Goal: Find contact information: Find contact information

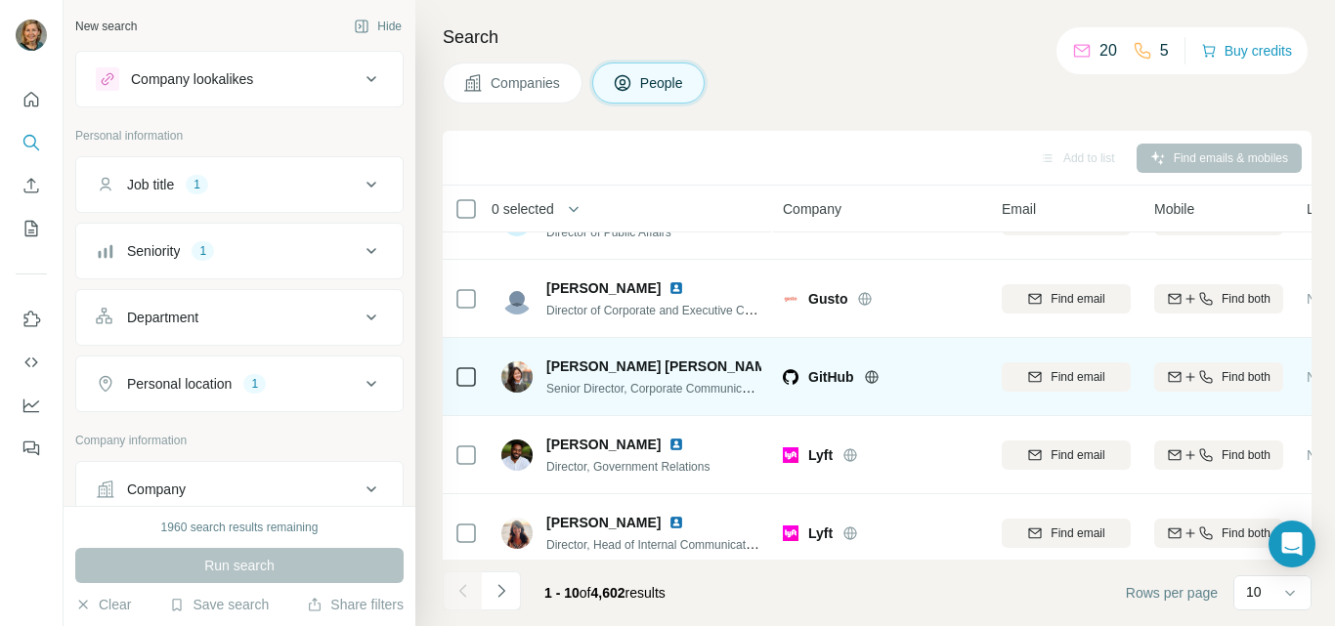
scroll to position [106, 0]
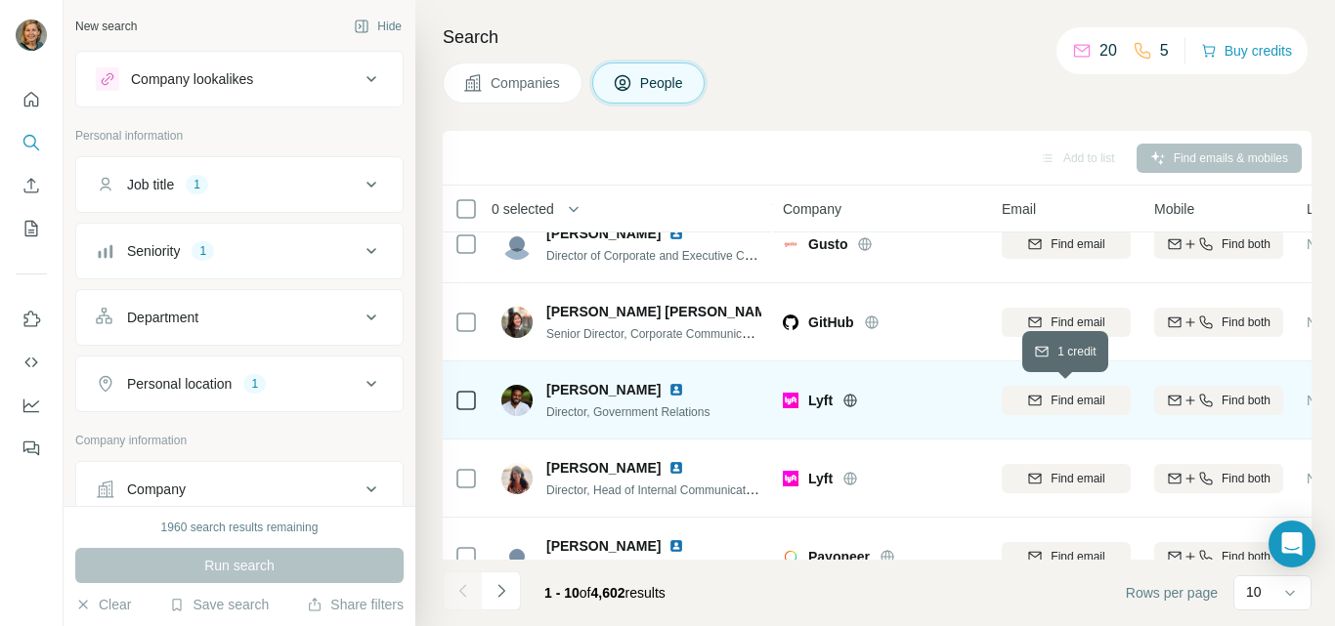
click at [1052, 404] on span "Find email" at bounding box center [1078, 401] width 54 height 18
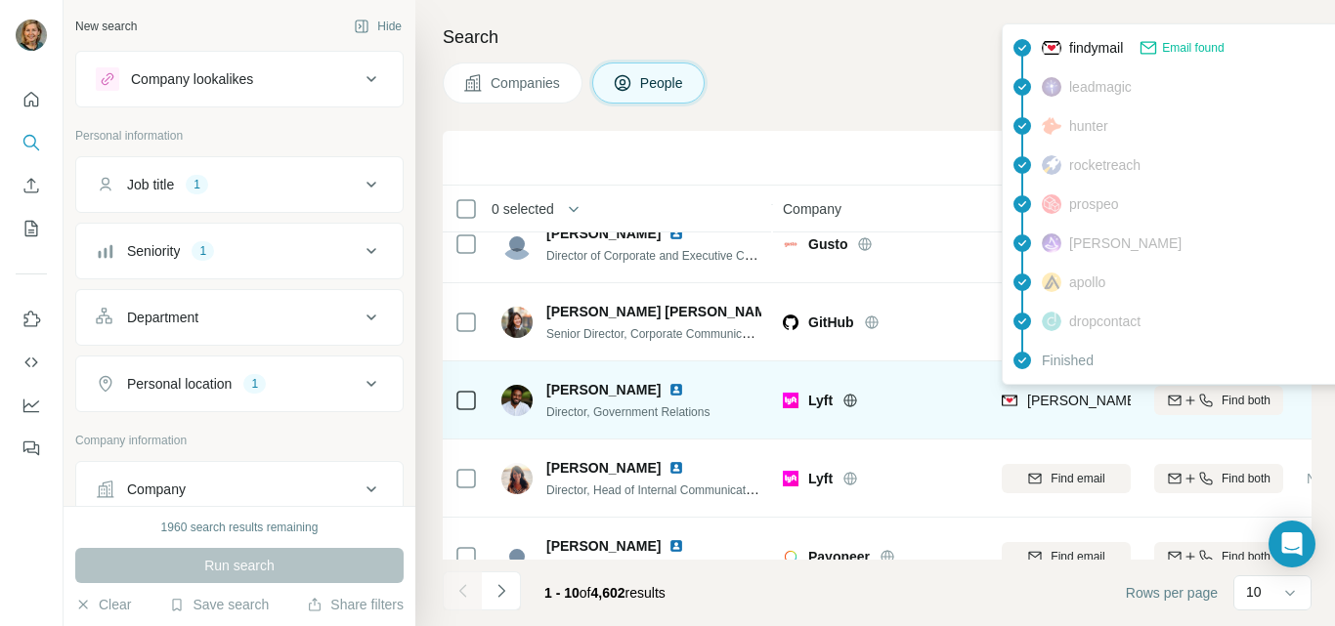
click at [1056, 395] on span "[PERSON_NAME][EMAIL_ADDRESS][DOMAIN_NAME]" at bounding box center [1199, 401] width 344 height 16
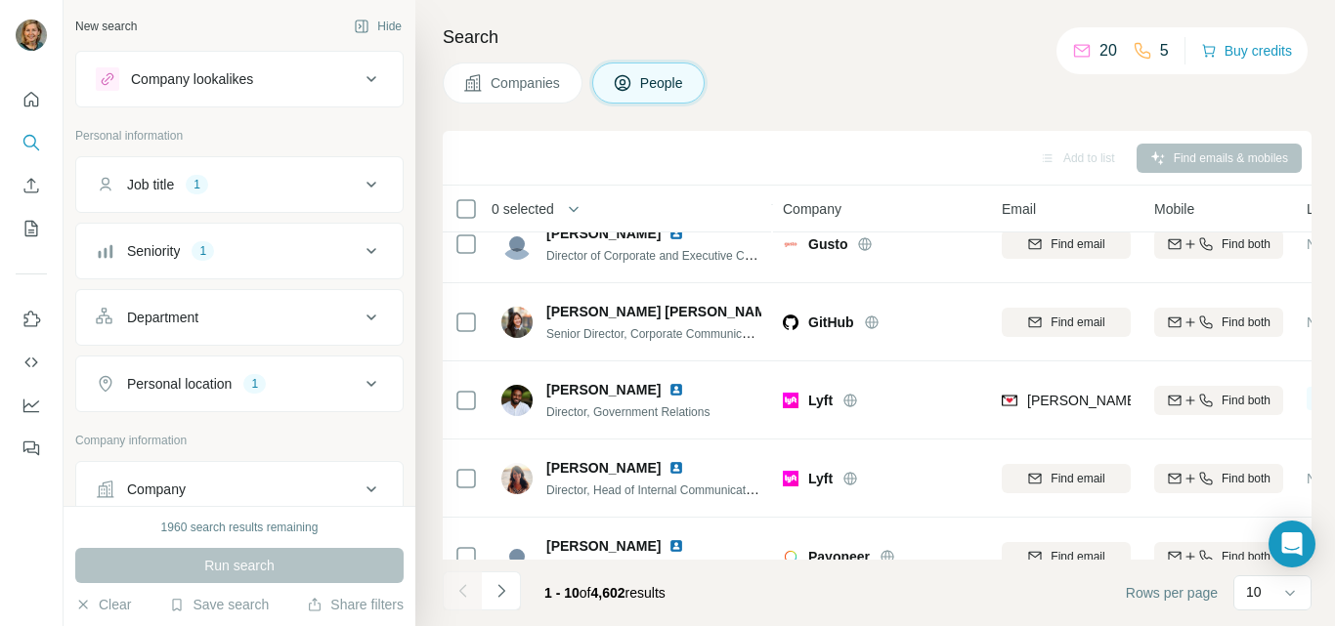
click at [943, 42] on h4 "Search" at bounding box center [877, 36] width 869 height 27
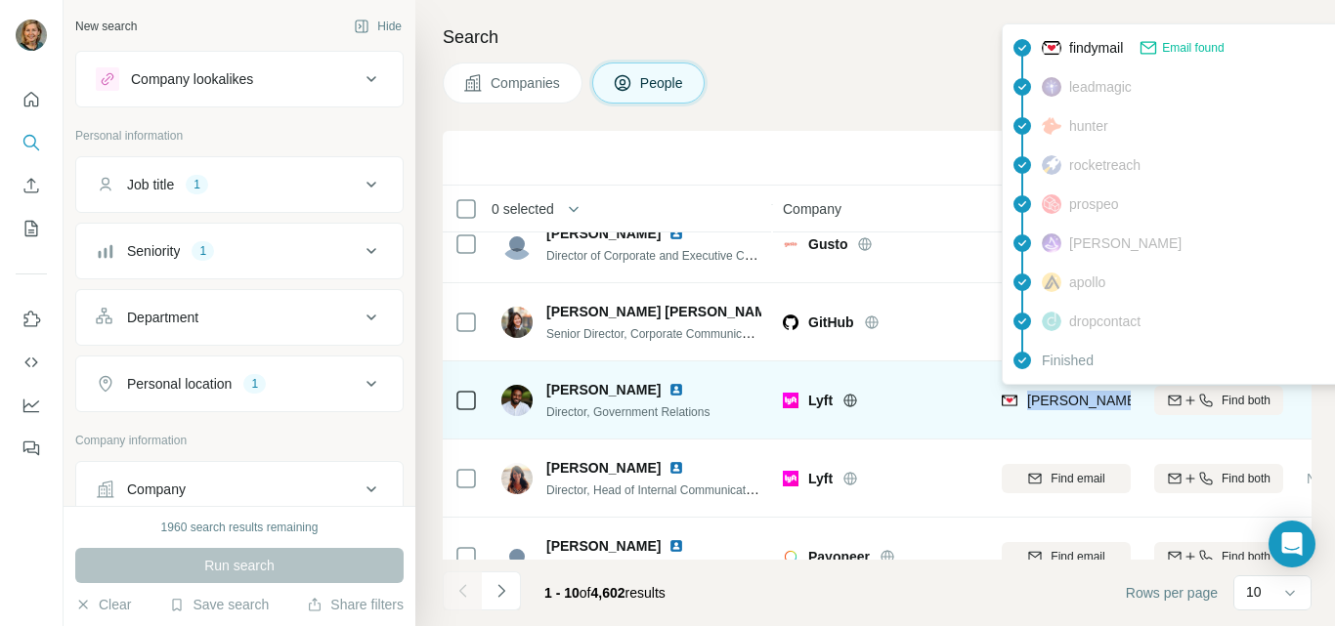
drag, startPoint x: 1030, startPoint y: 401, endPoint x: 1120, endPoint y: 402, distance: 89.9
click at [1120, 402] on span "[PERSON_NAME][EMAIL_ADDRESS][DOMAIN_NAME]" at bounding box center [1199, 401] width 344 height 16
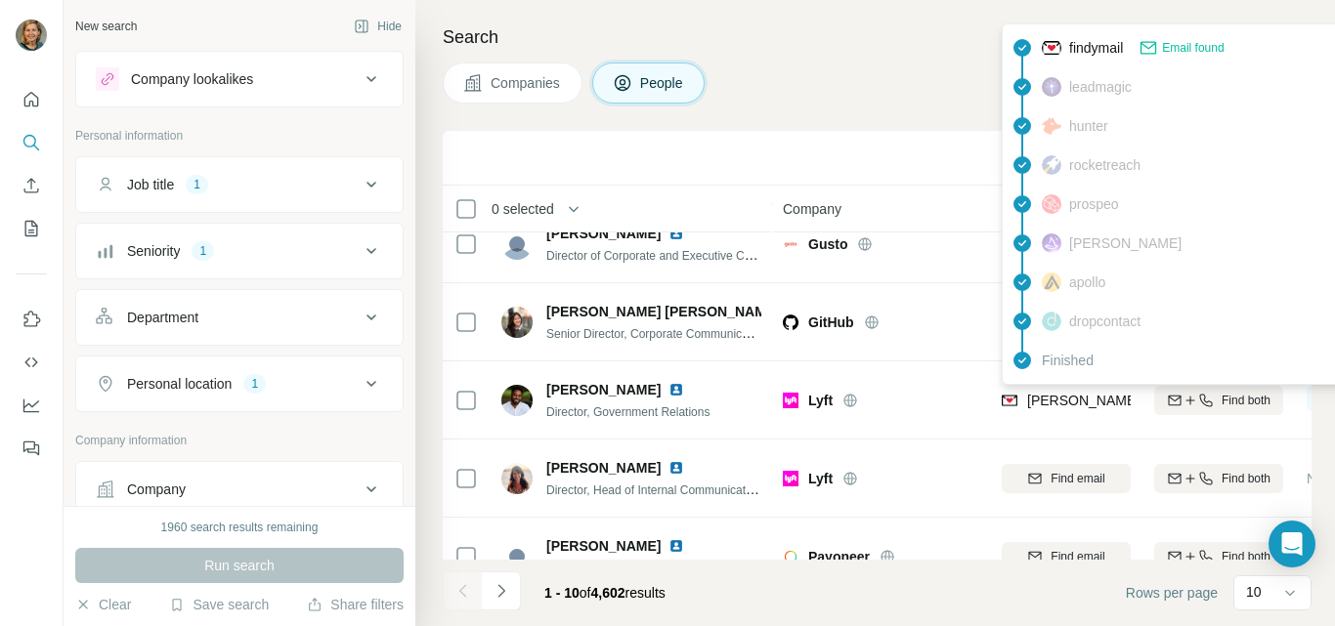
click at [1025, 43] on icon at bounding box center [1022, 48] width 18 height 18
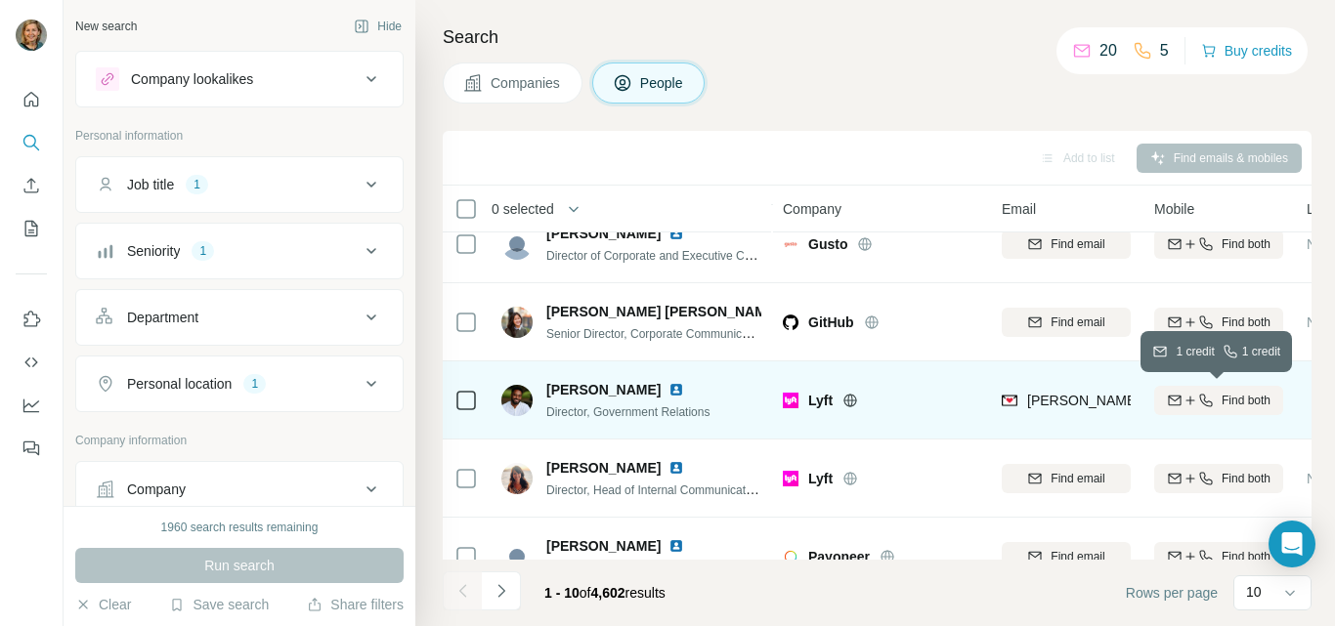
click at [1210, 389] on button "Find both" at bounding box center [1218, 400] width 129 height 29
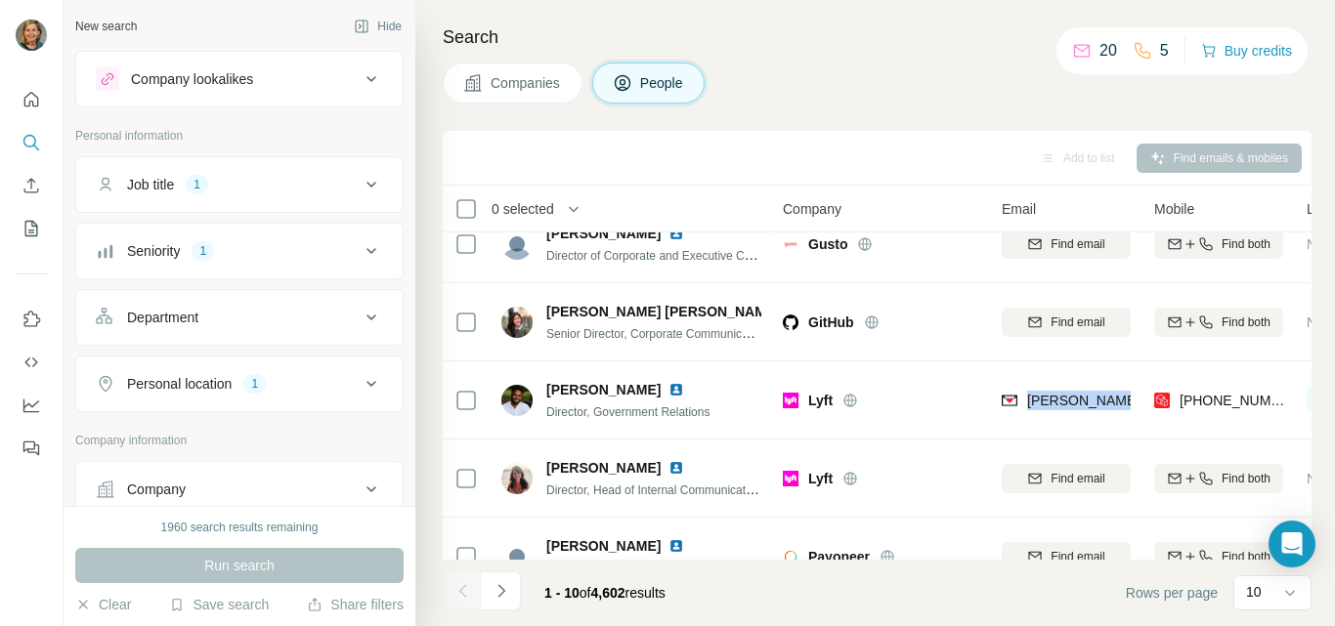
drag, startPoint x: 1028, startPoint y: 407, endPoint x: 1148, endPoint y: 403, distance: 120.3
click at [0, 0] on tr "[PERSON_NAME] Director, Government Relations [PERSON_NAME] [PERSON_NAME][EMAIL_…" at bounding box center [0, 0] width 0 height 0
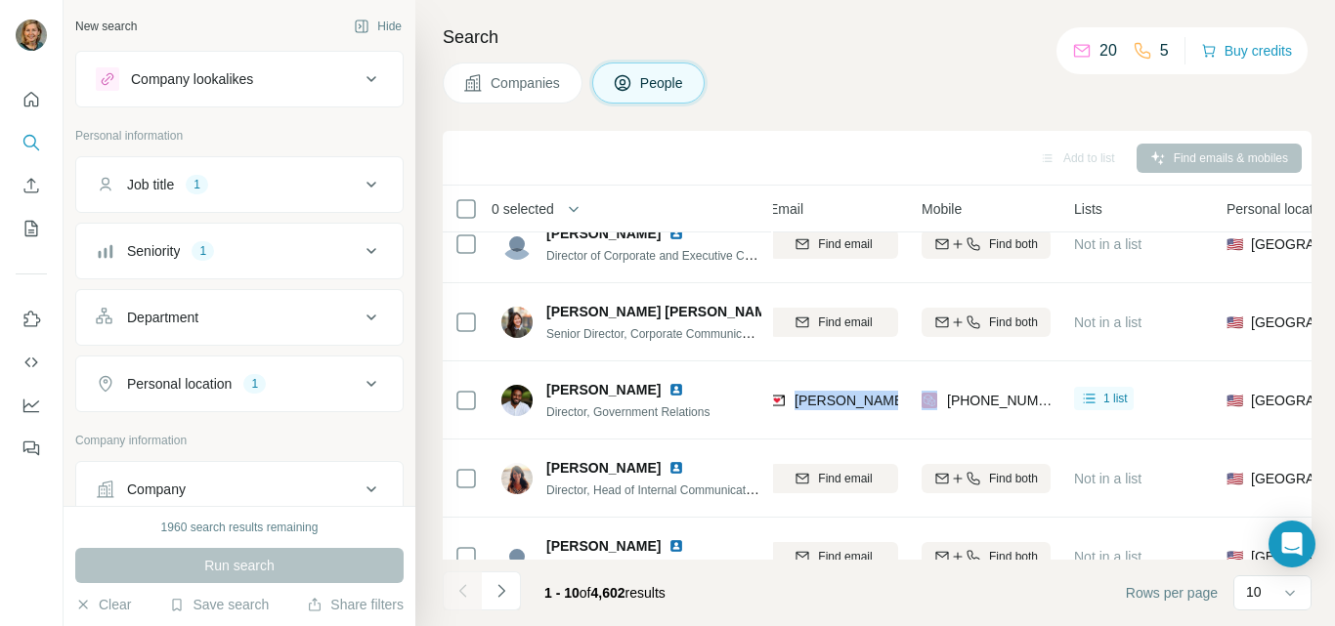
scroll to position [106, 248]
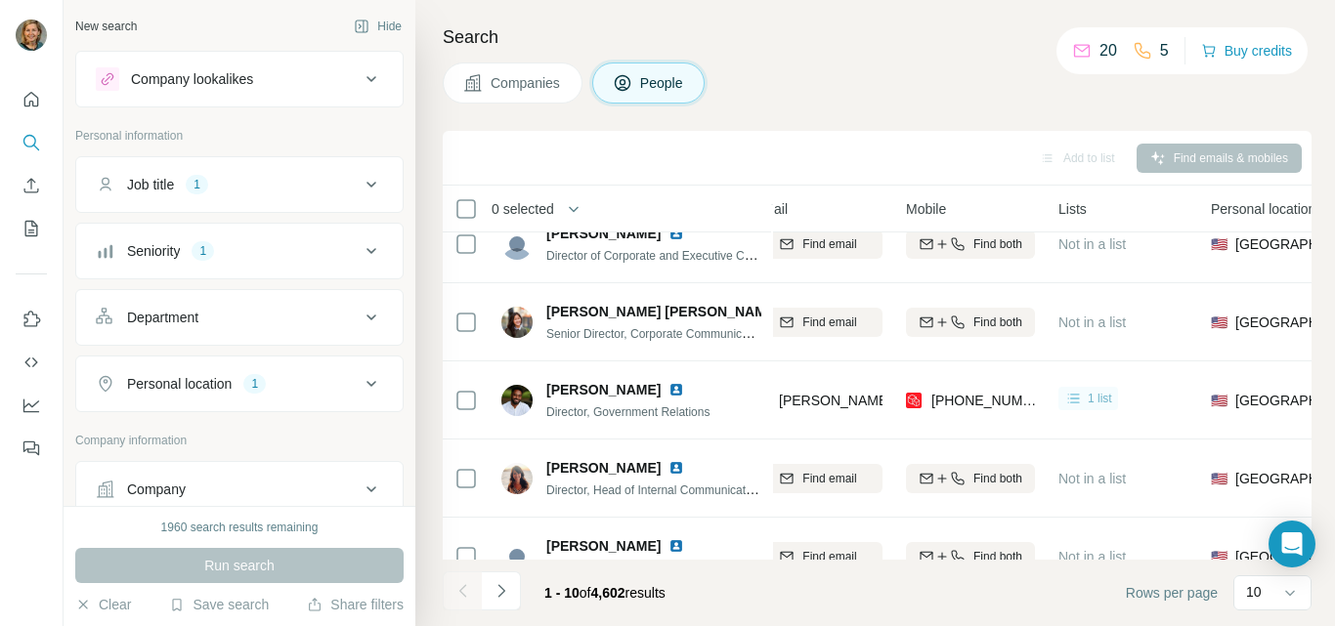
click at [1094, 394] on span "1 list" at bounding box center [1100, 399] width 24 height 18
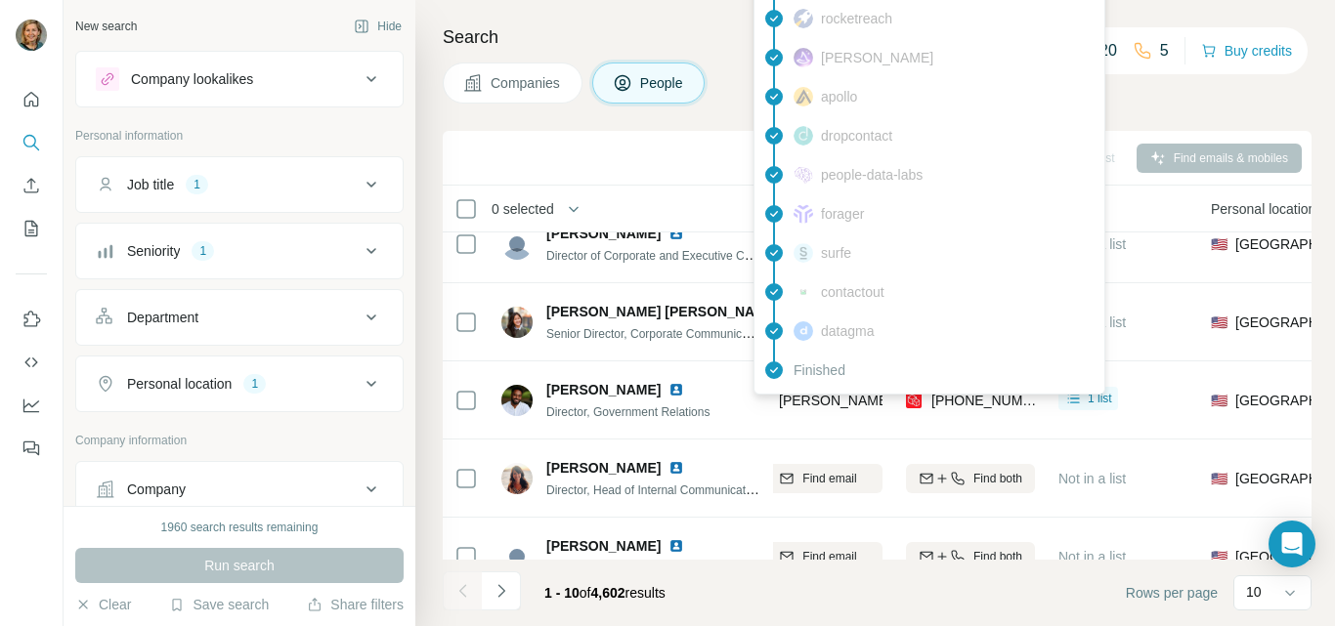
click at [833, 404] on span "[PERSON_NAME][EMAIL_ADDRESS][DOMAIN_NAME]" at bounding box center [951, 401] width 344 height 16
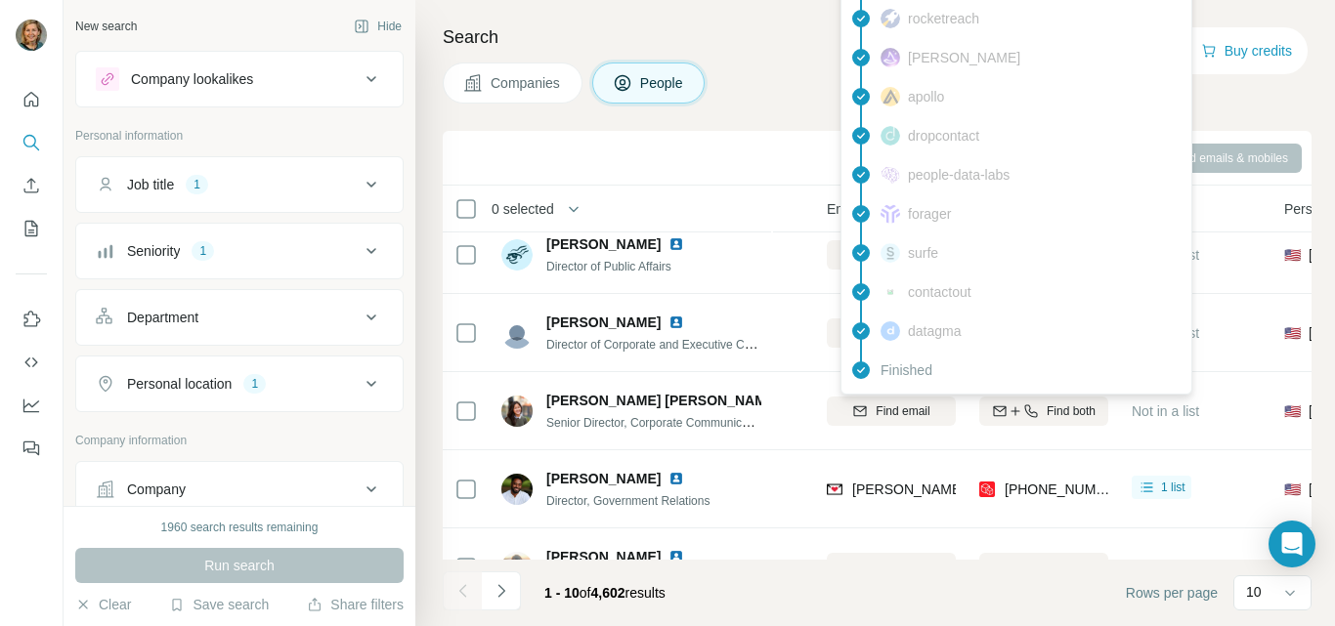
scroll to position [23, 160]
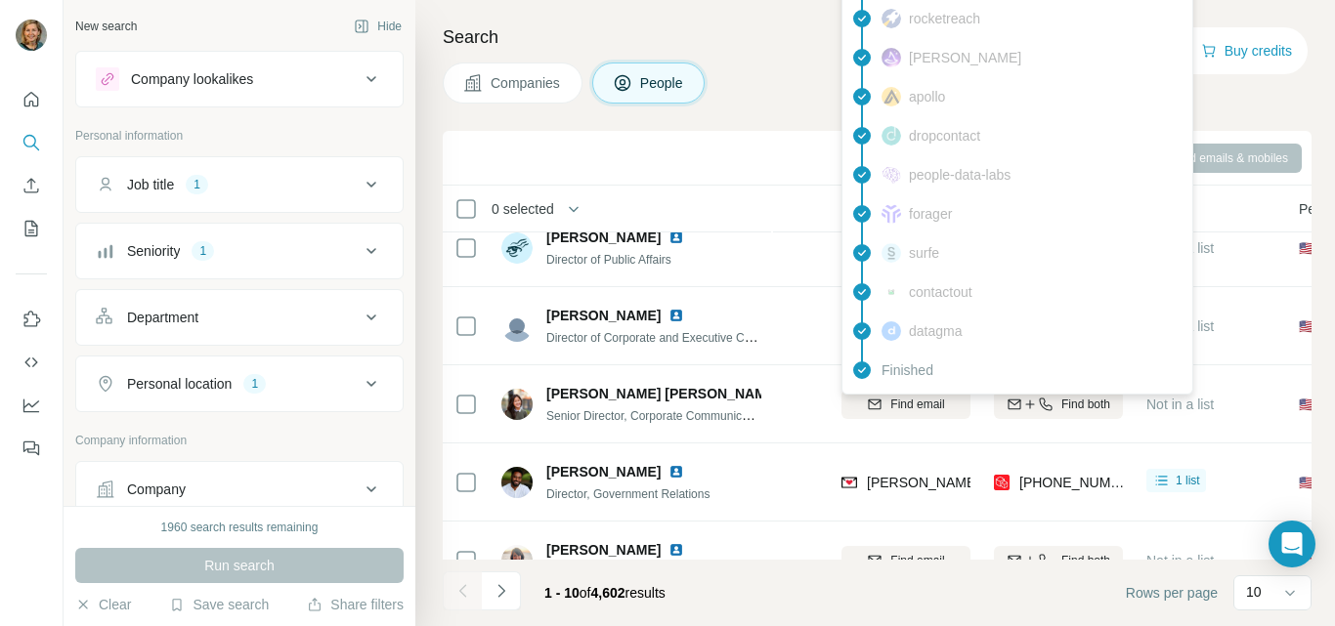
click at [846, 483] on img at bounding box center [849, 483] width 16 height 20
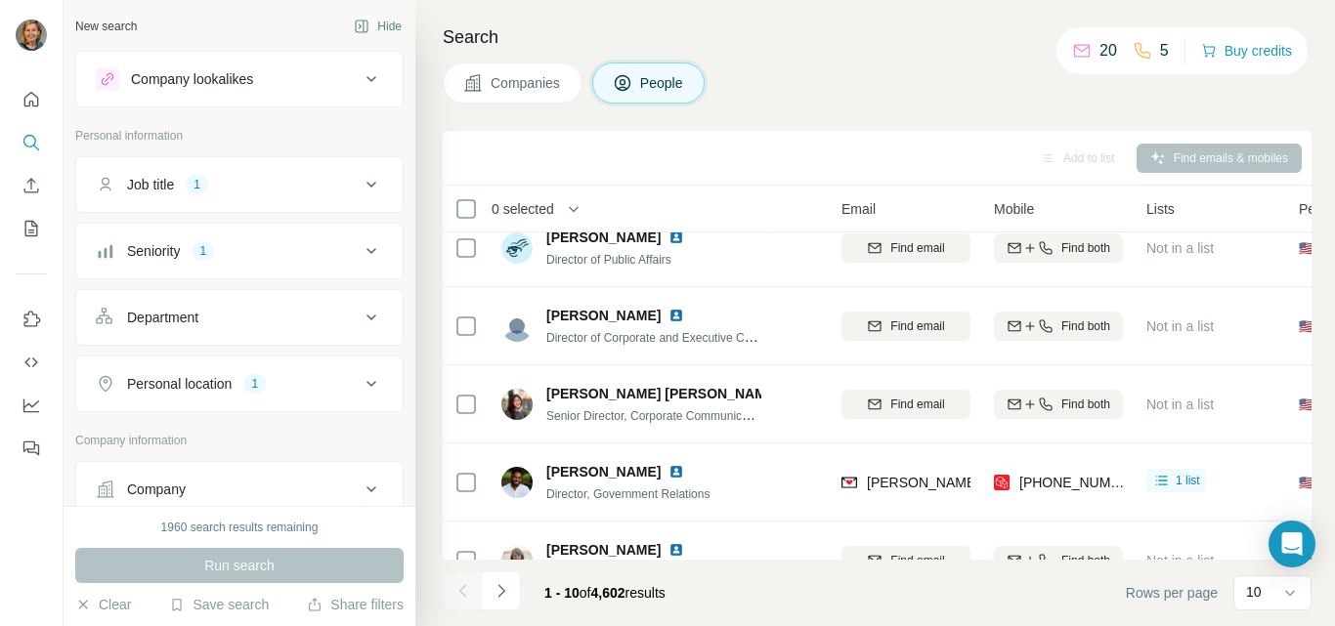
drag, startPoint x: 991, startPoint y: 486, endPoint x: 1003, endPoint y: 484, distance: 11.9
click at [1003, 484] on td "[PHONE_NUMBER]" at bounding box center [1058, 483] width 152 height 78
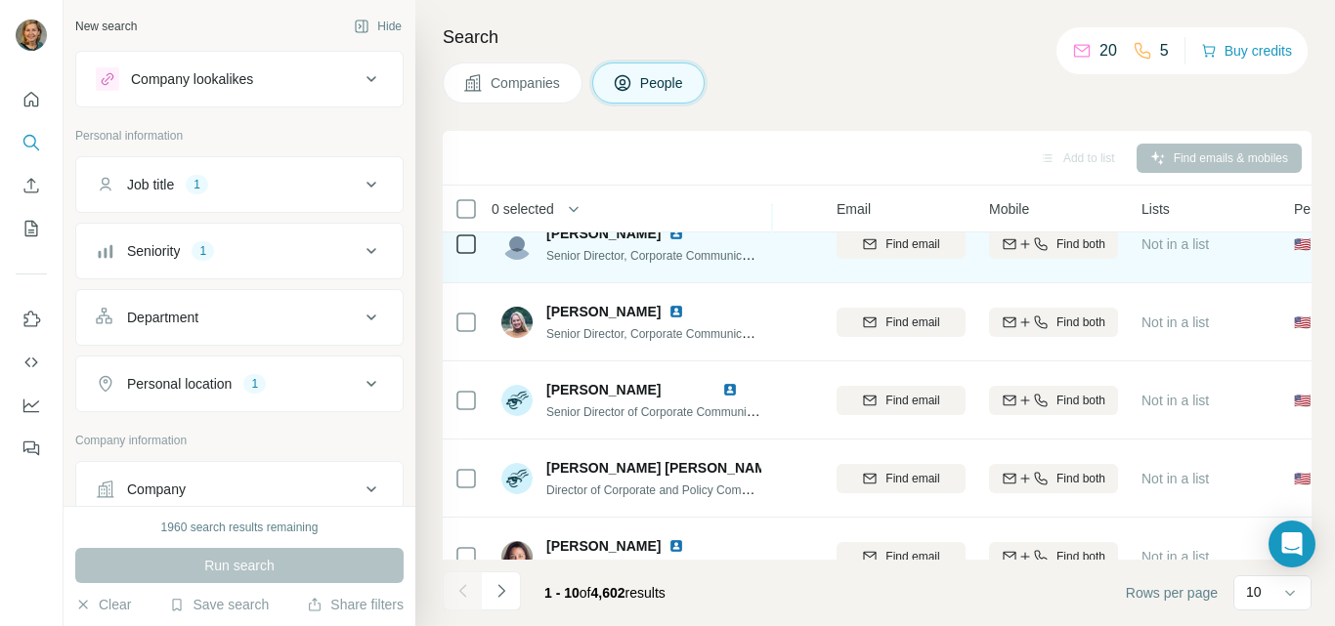
scroll to position [464, 165]
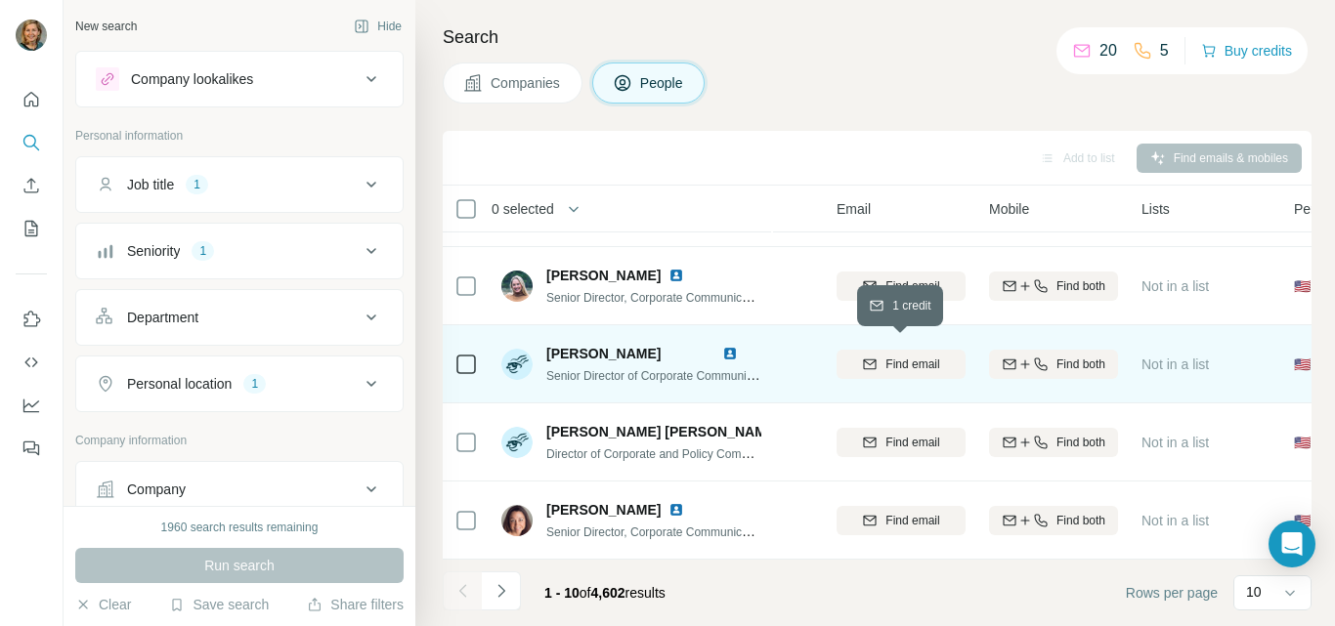
click at [888, 356] on span "Find email" at bounding box center [912, 365] width 54 height 18
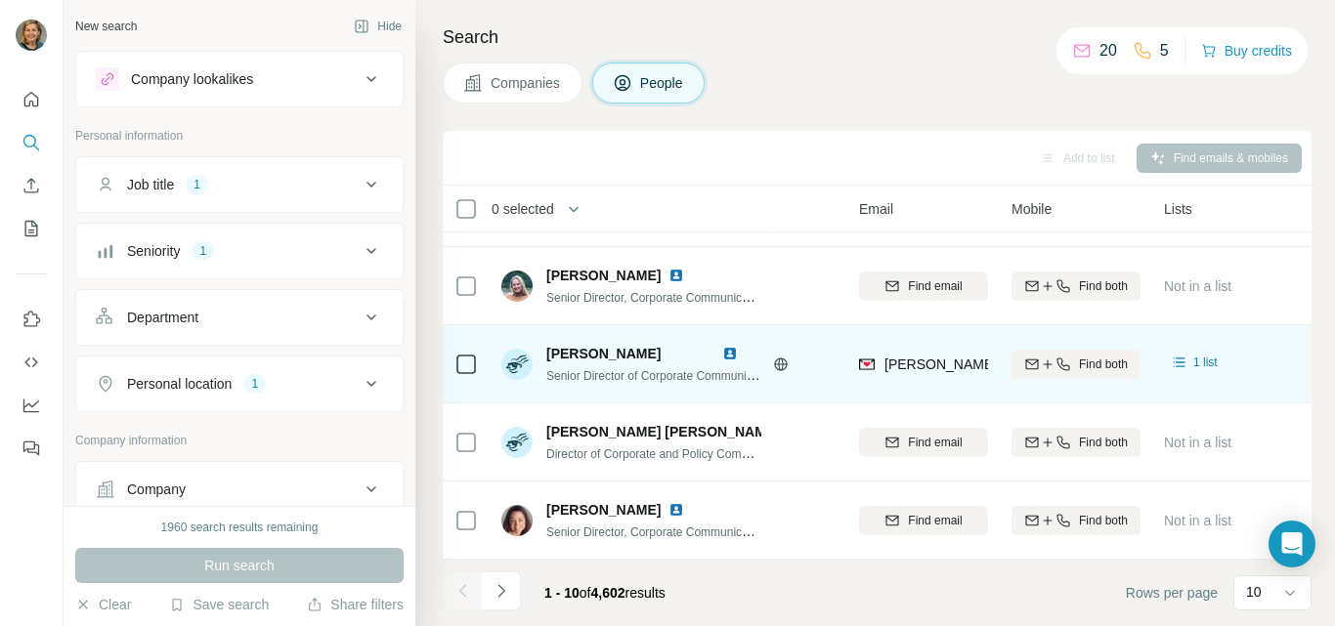
scroll to position [464, 0]
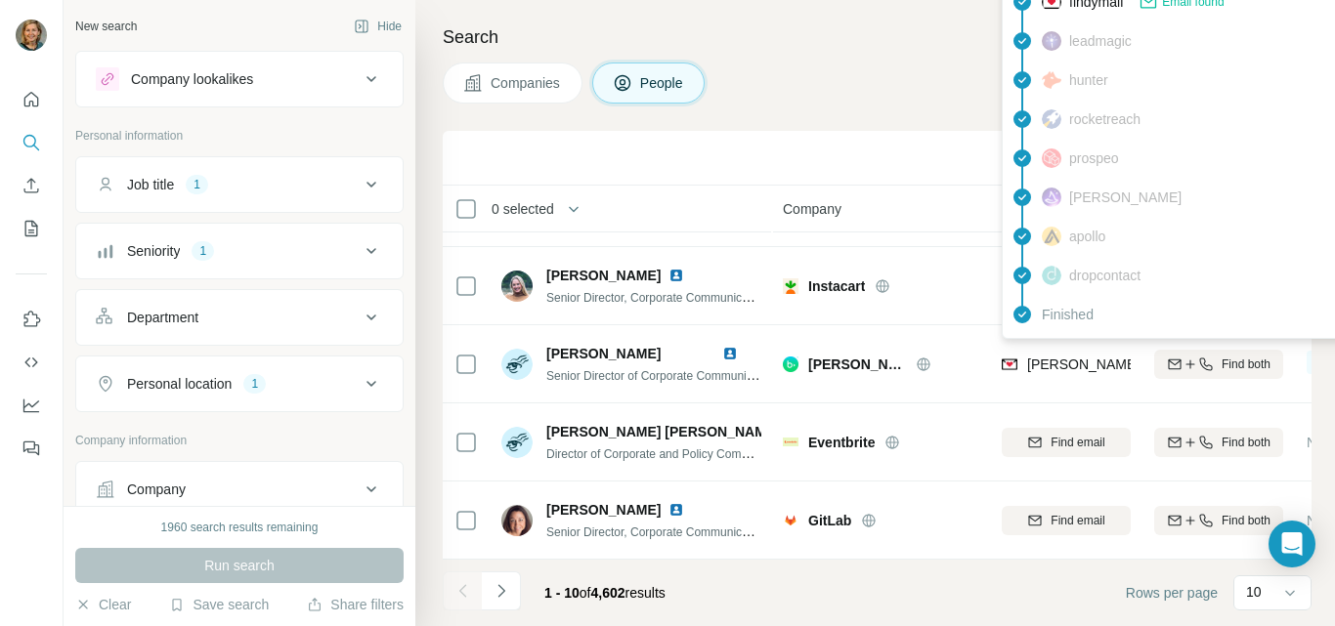
click at [1007, 357] on img at bounding box center [1010, 365] width 16 height 20
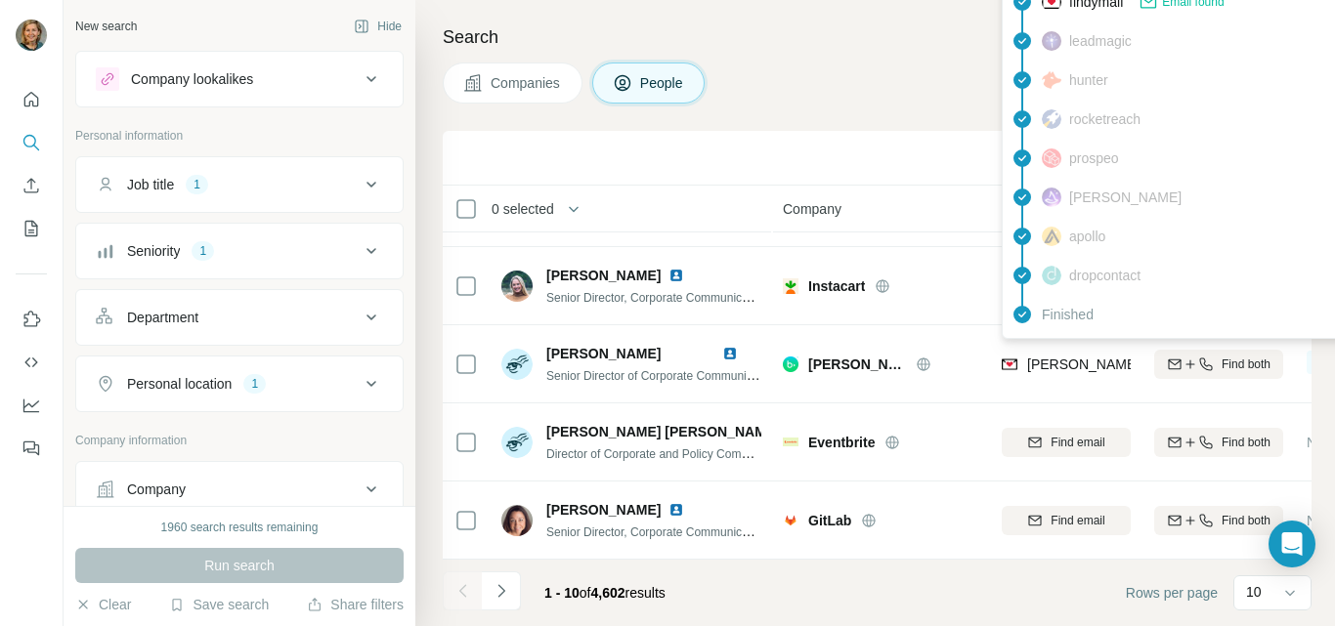
click at [1007, 357] on img at bounding box center [1010, 365] width 16 height 20
